Goal: Task Accomplishment & Management: Manage account settings

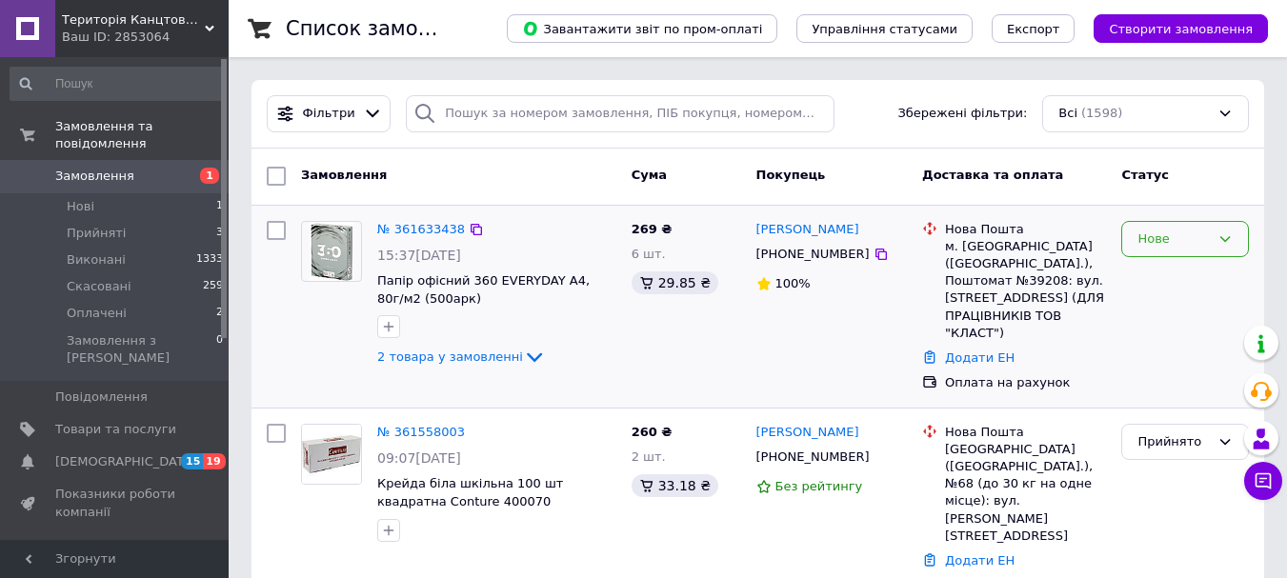
click at [1181, 238] on div "Нове" at bounding box center [1174, 240] width 72 height 20
click at [1178, 277] on li "Прийнято" at bounding box center [1185, 278] width 126 height 35
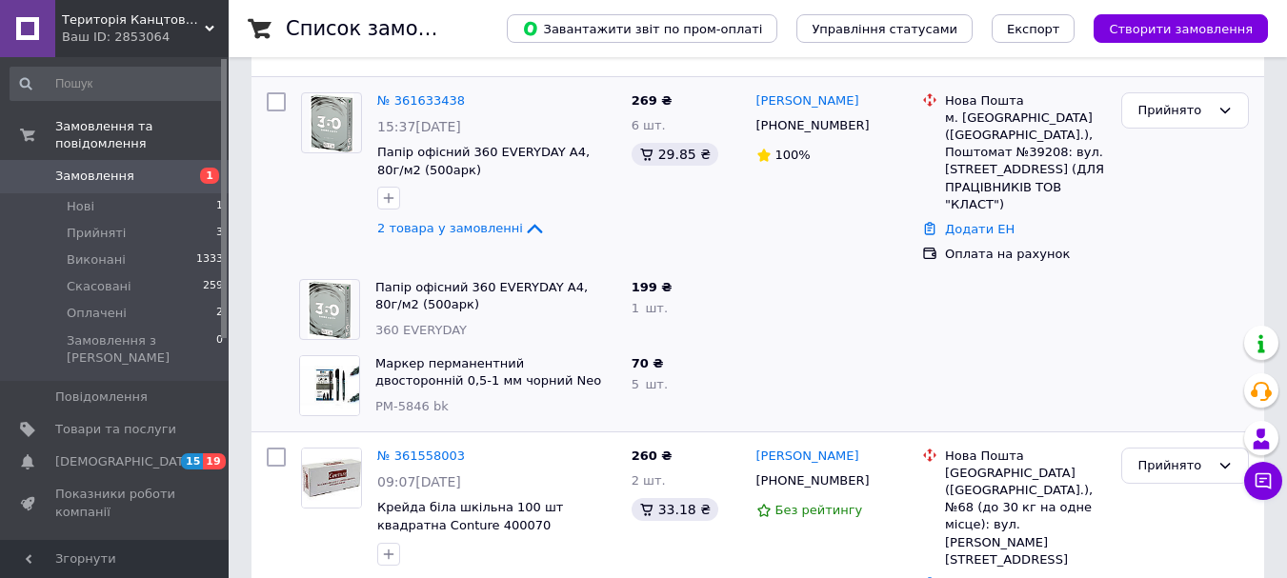
scroll to position [95, 0]
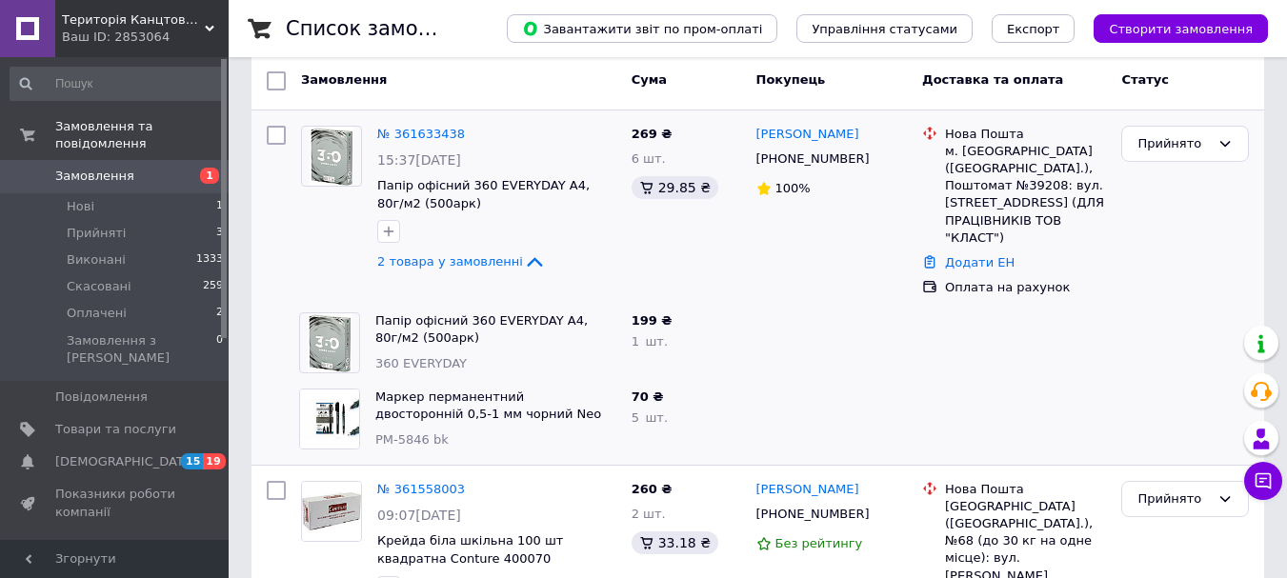
click at [407, 134] on link "№ 361633438" at bounding box center [421, 134] width 88 height 14
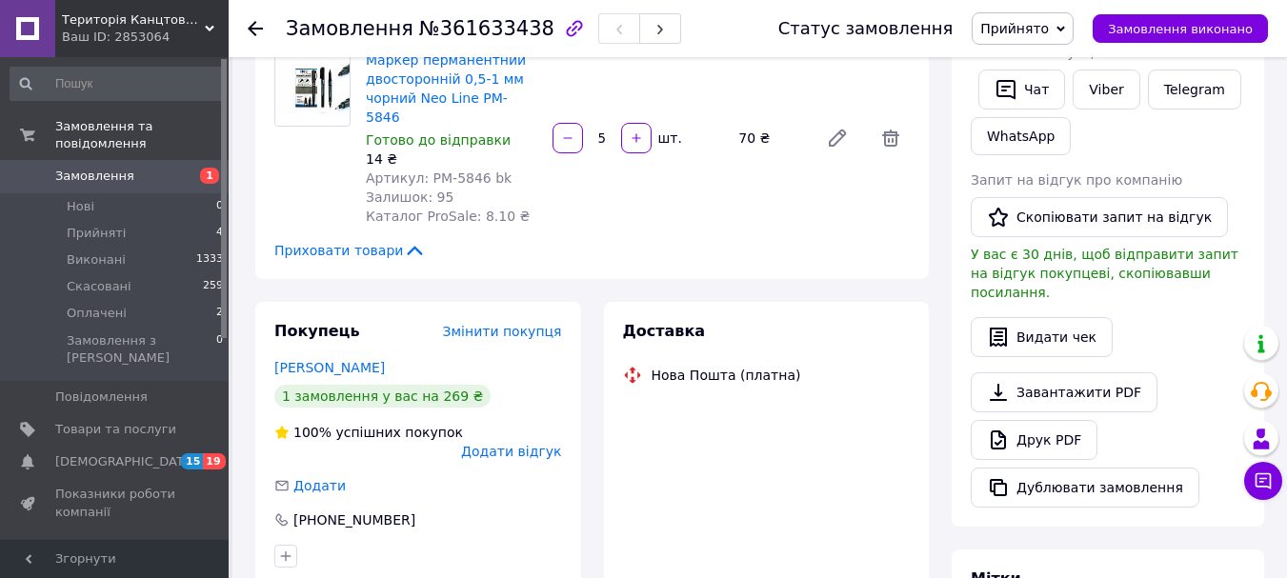
scroll to position [381, 0]
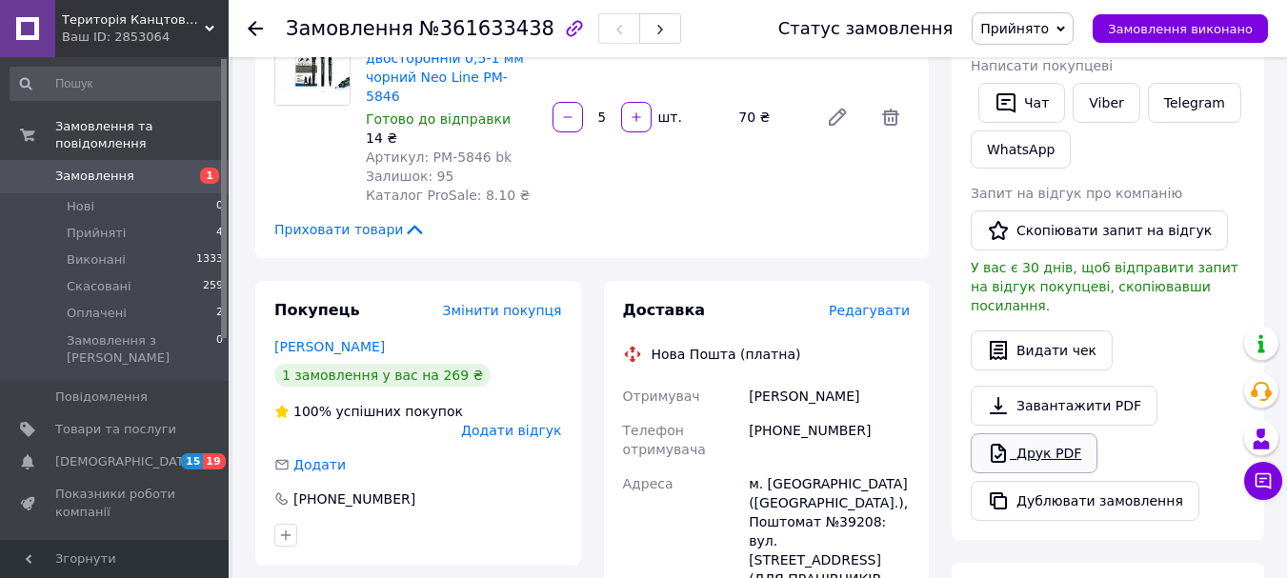
click at [1034, 433] on link "Друк PDF" at bounding box center [1034, 453] width 127 height 40
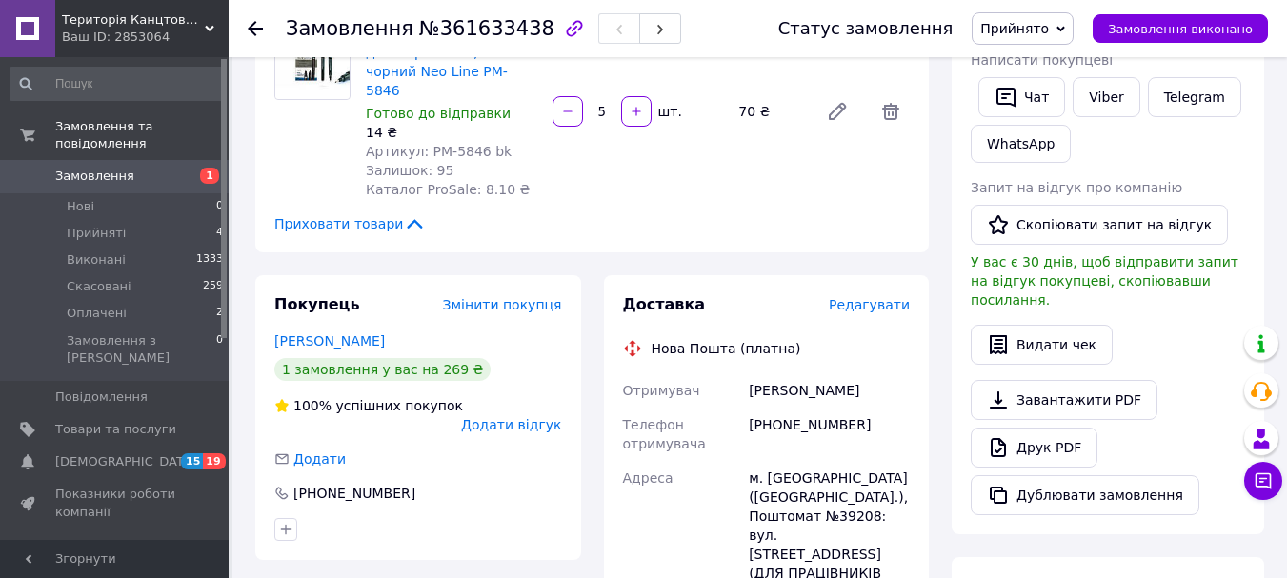
scroll to position [476, 0]
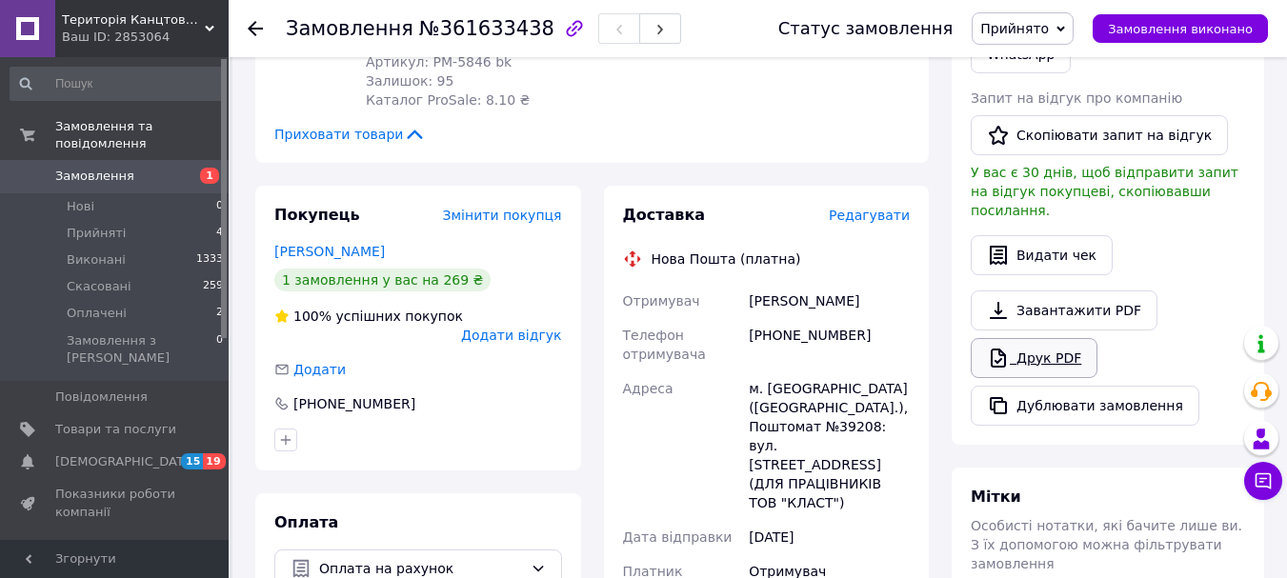
click at [1040, 338] on link "Друк PDF" at bounding box center [1034, 358] width 127 height 40
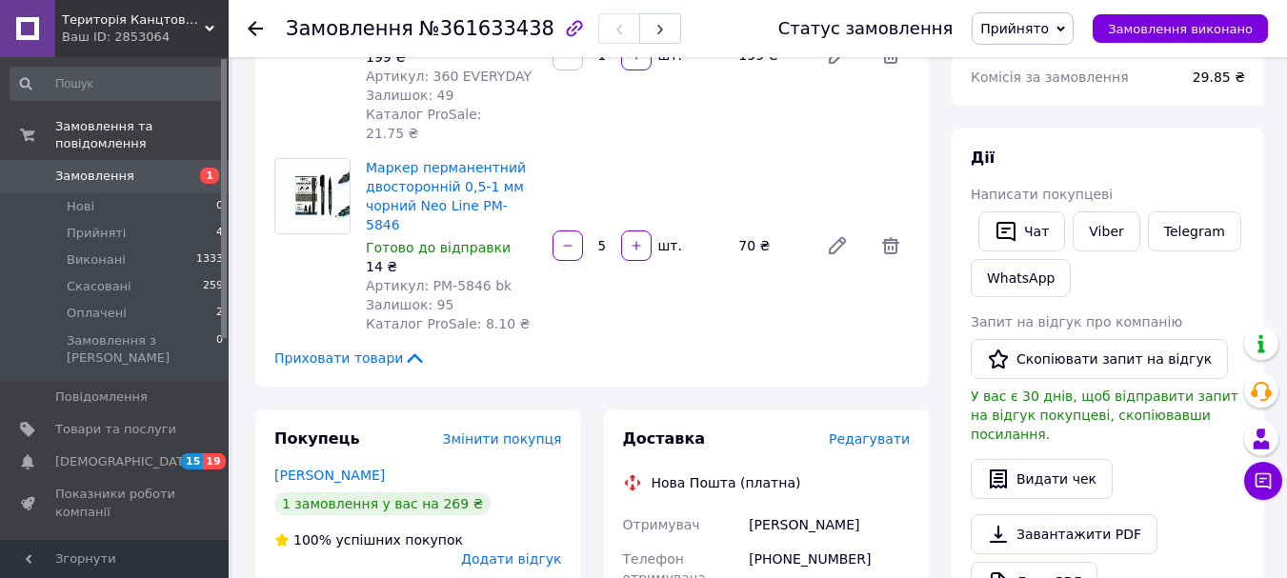
scroll to position [0, 0]
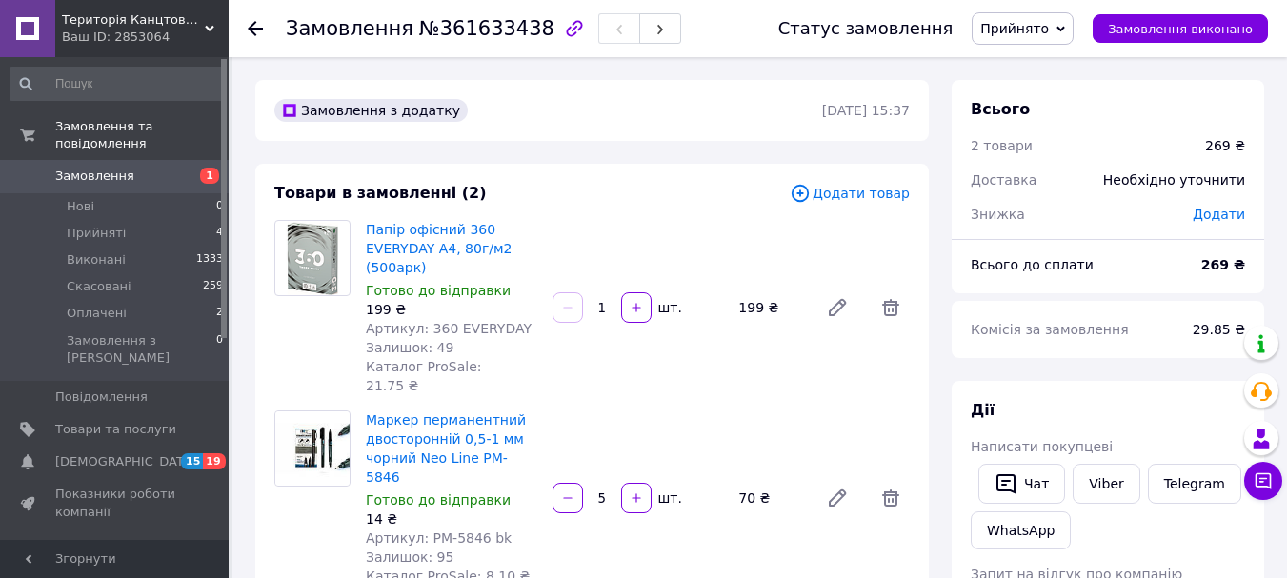
click at [255, 29] on use at bounding box center [255, 28] width 15 height 15
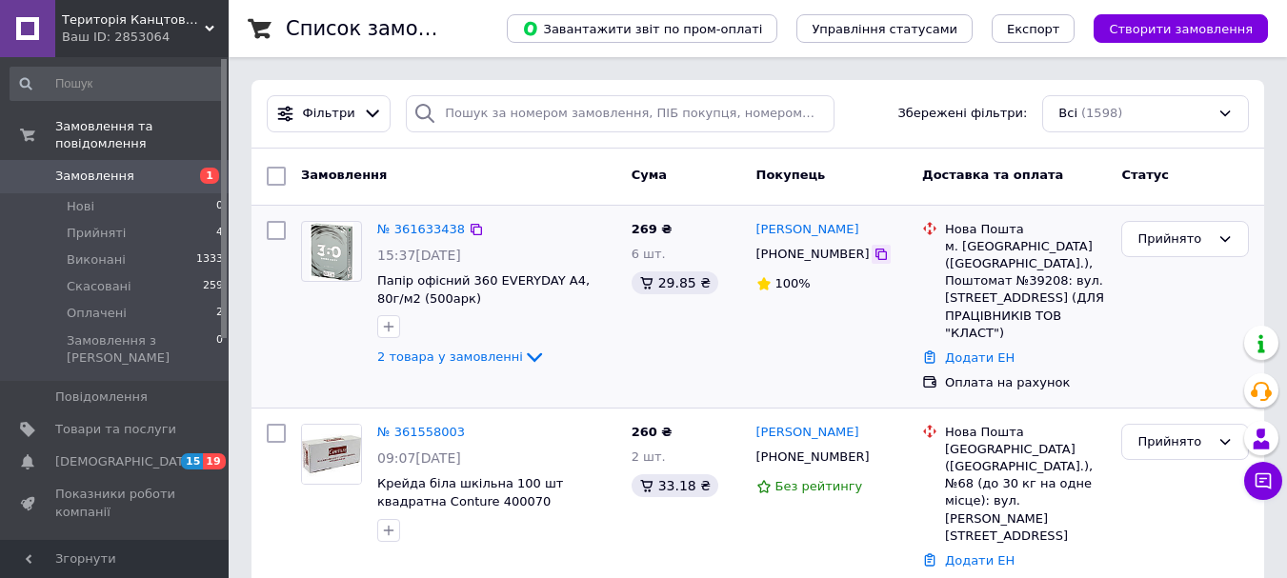
click at [874, 254] on icon at bounding box center [881, 254] width 15 height 15
click at [527, 357] on icon at bounding box center [534, 358] width 15 height 10
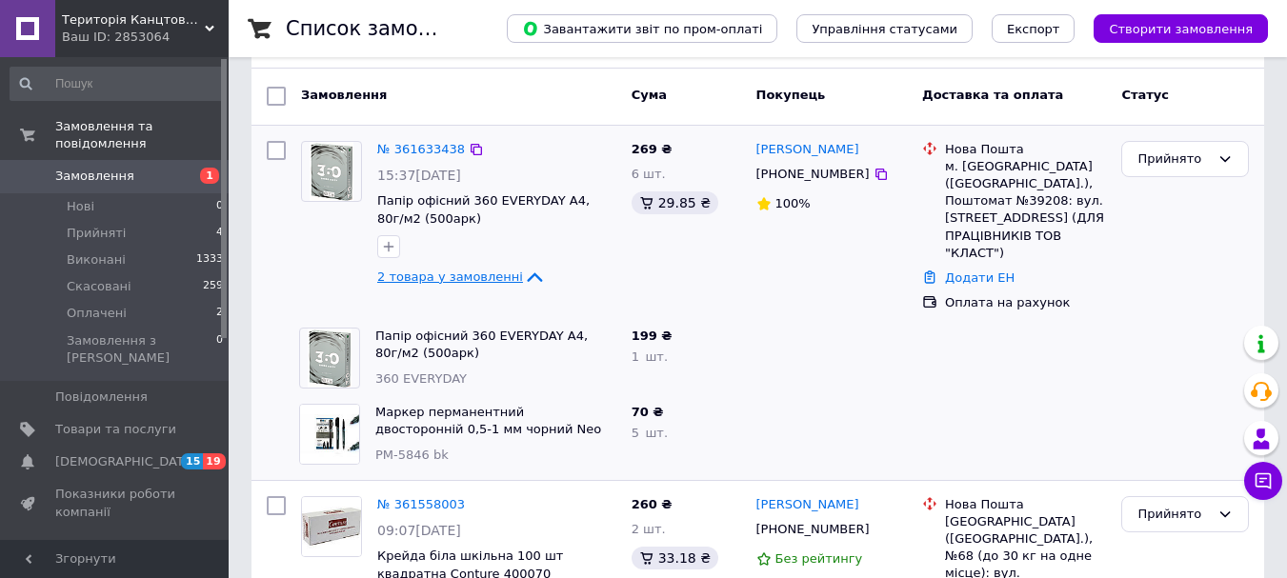
scroll to position [191, 0]
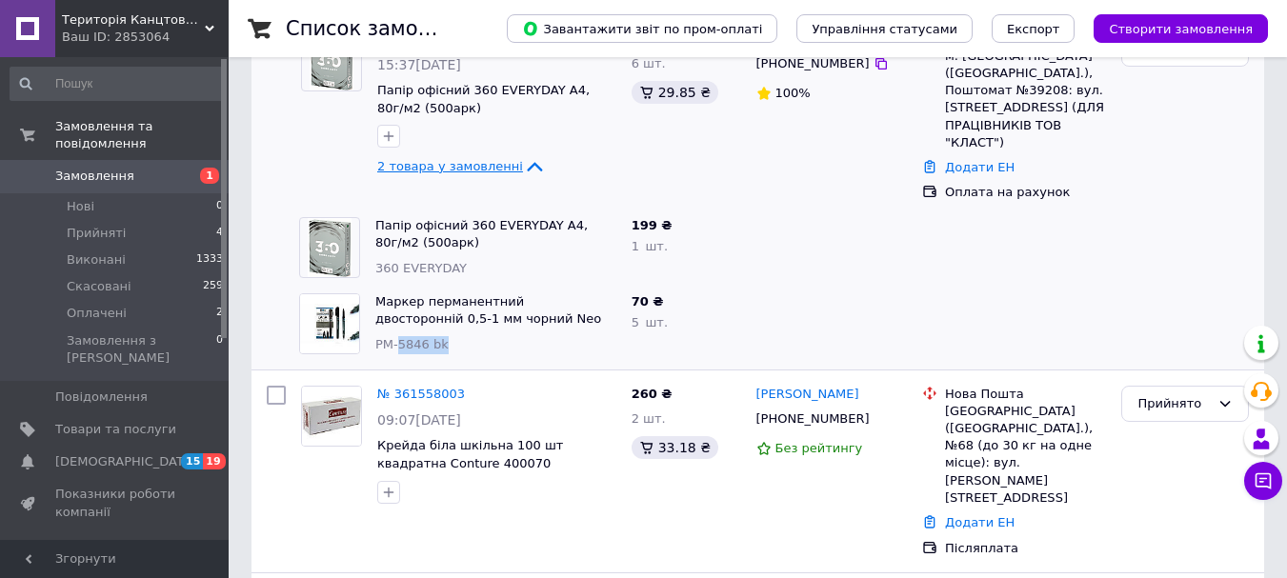
drag, startPoint x: 399, startPoint y: 329, endPoint x: 446, endPoint y: 329, distance: 46.7
click at [446, 336] on div "PM-5846 bk" at bounding box center [495, 345] width 241 height 18
copy span "5846 bk"
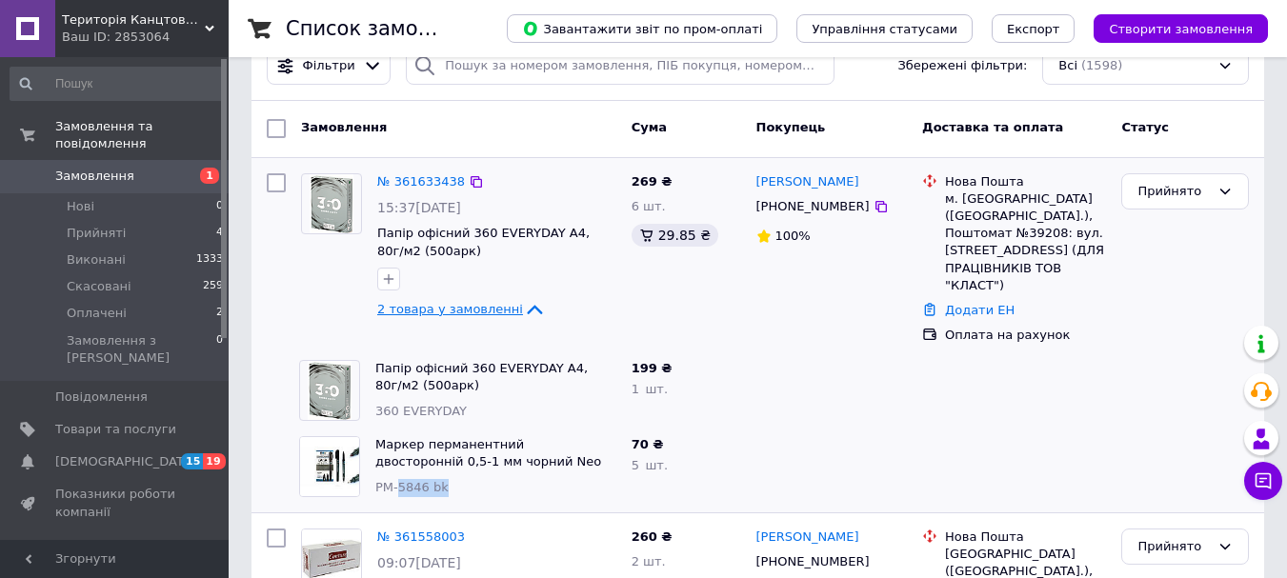
scroll to position [0, 0]
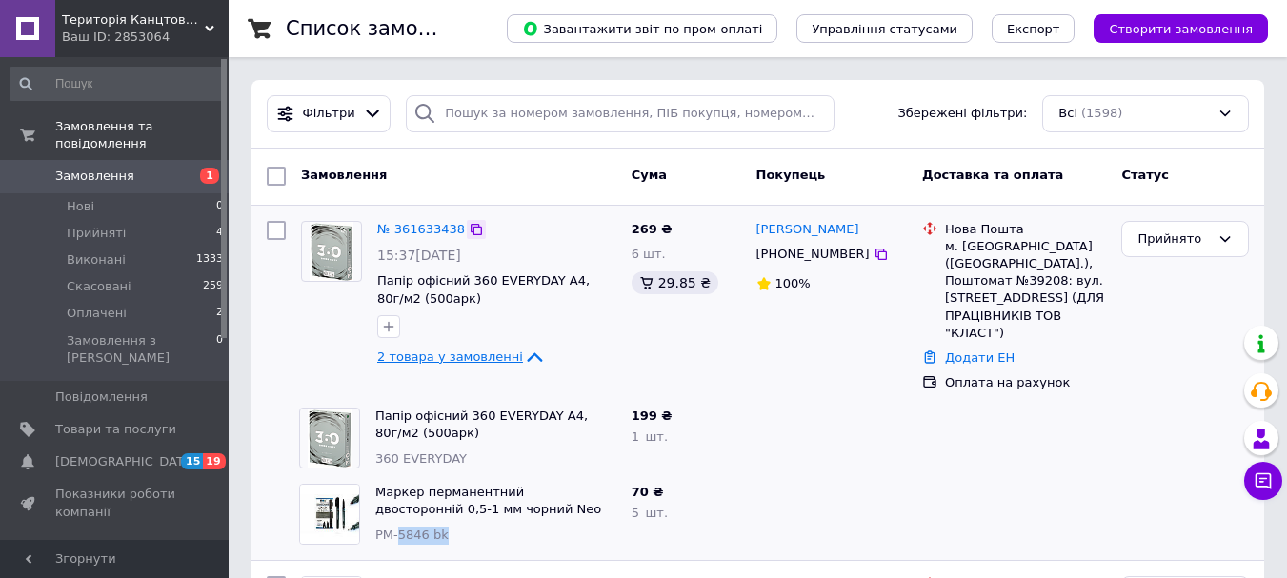
click at [469, 230] on icon at bounding box center [476, 229] width 15 height 15
click at [876, 253] on icon at bounding box center [881, 254] width 11 height 11
click at [1173, 247] on div "Прийнято" at bounding box center [1174, 240] width 72 height 20
click at [1166, 350] on li "Оплачено" at bounding box center [1185, 348] width 126 height 35
click at [477, 360] on span "2 товара у замовленні" at bounding box center [450, 357] width 146 height 14
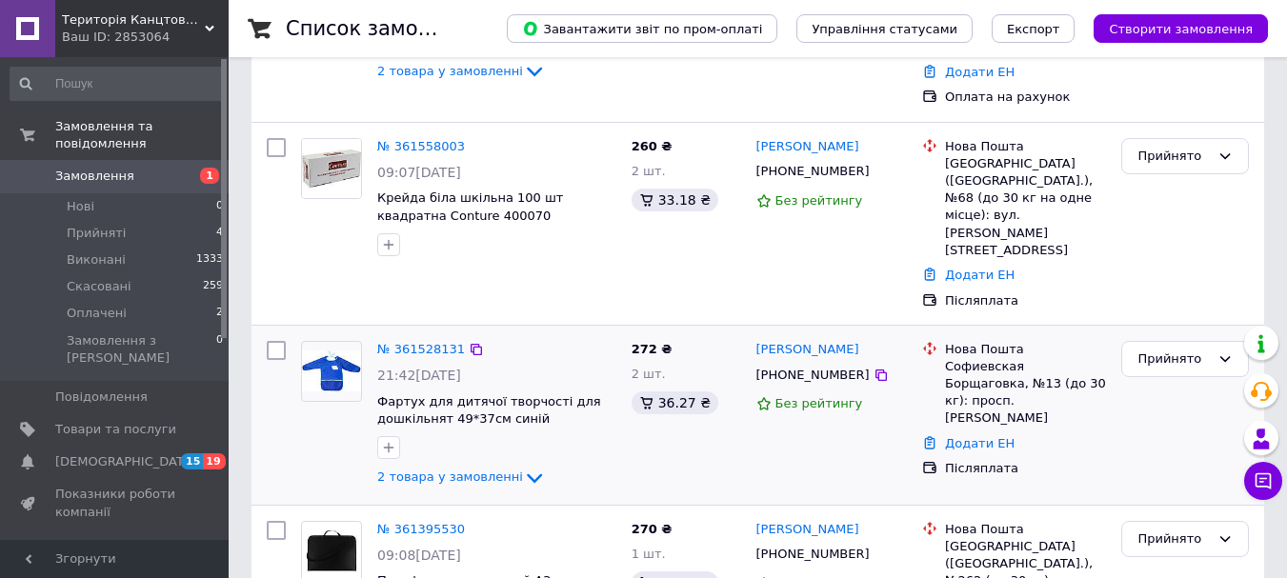
scroll to position [381, 0]
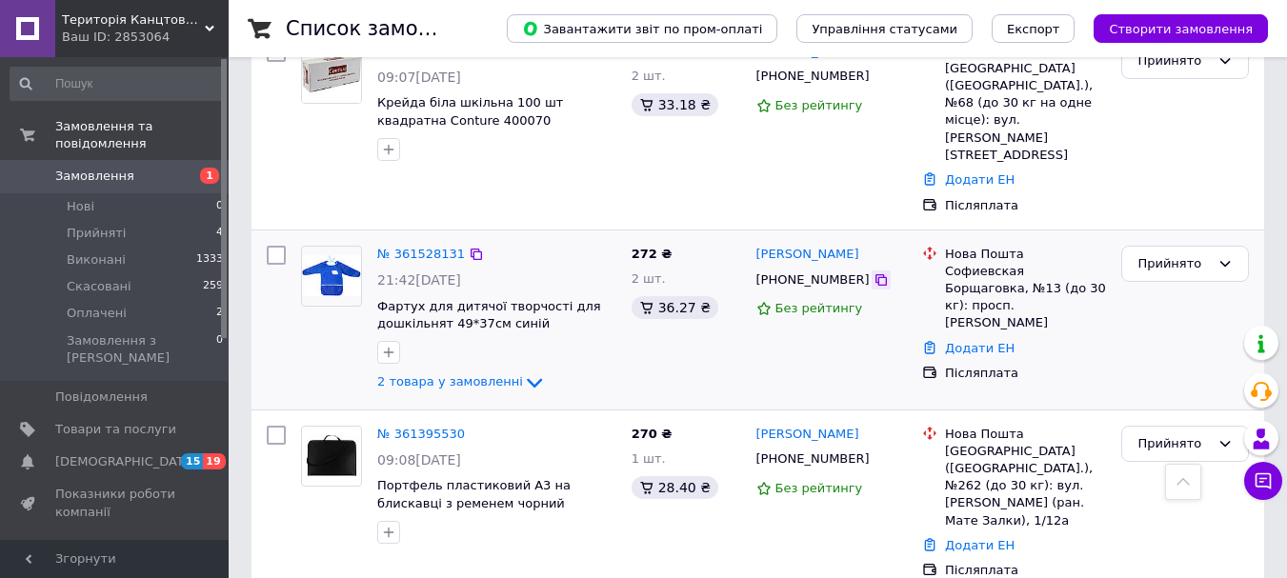
click at [876, 274] on icon at bounding box center [881, 279] width 11 height 11
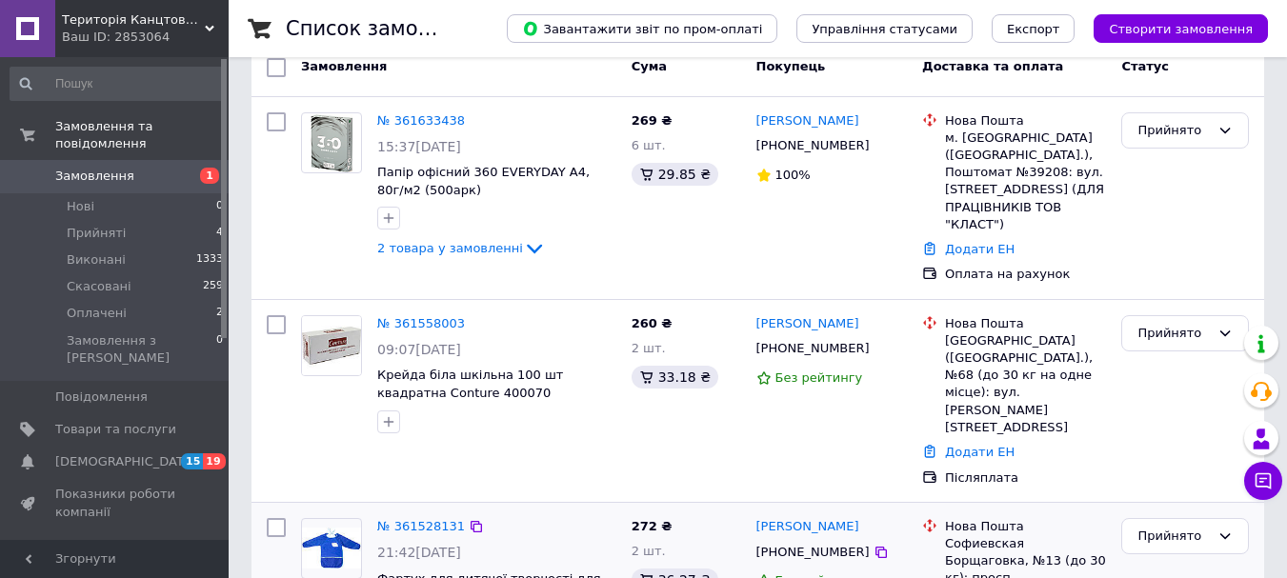
scroll to position [95, 0]
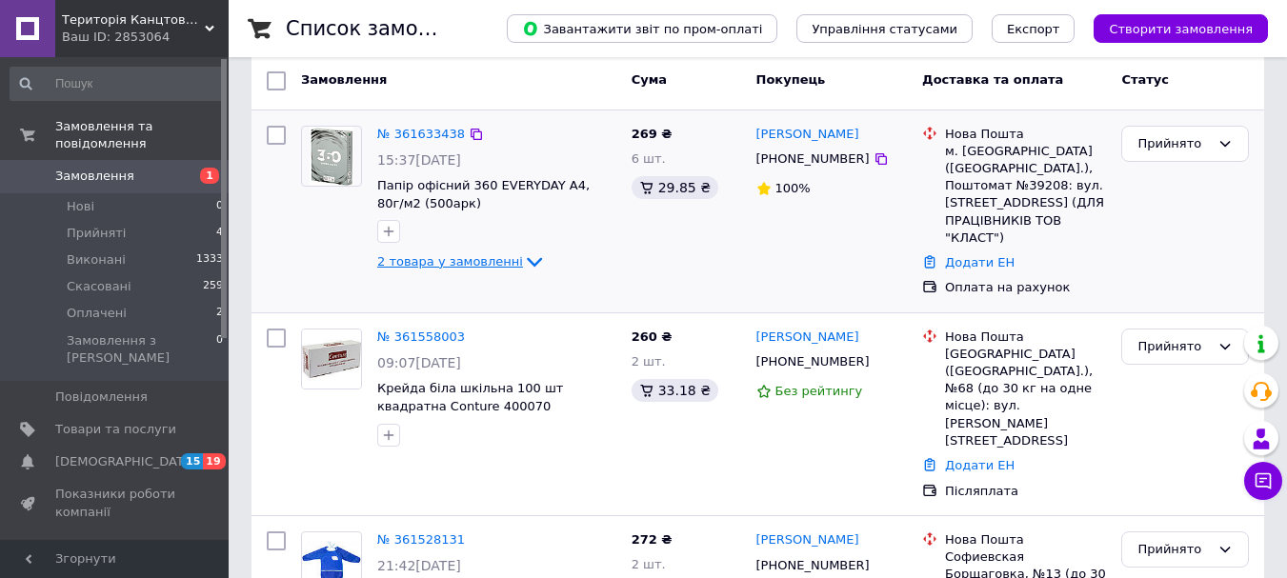
click at [485, 265] on span "2 товара у замовленні" at bounding box center [450, 261] width 146 height 14
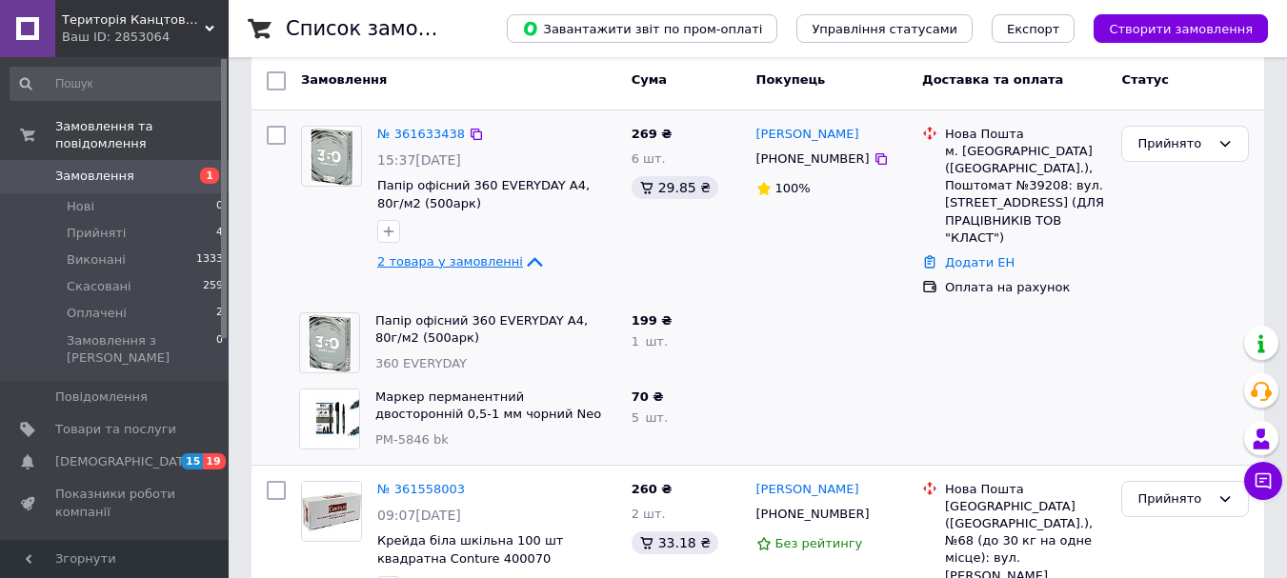
click at [482, 264] on span "2 товара у замовленні" at bounding box center [450, 261] width 146 height 14
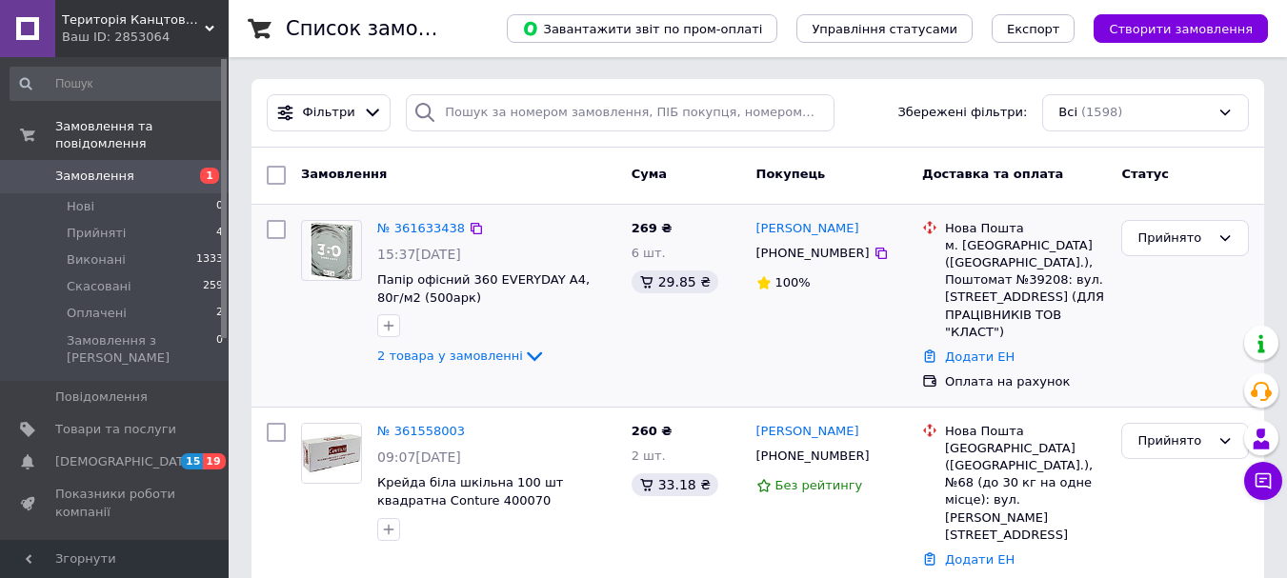
scroll to position [0, 0]
